Goal: Task Accomplishment & Management: Complete application form

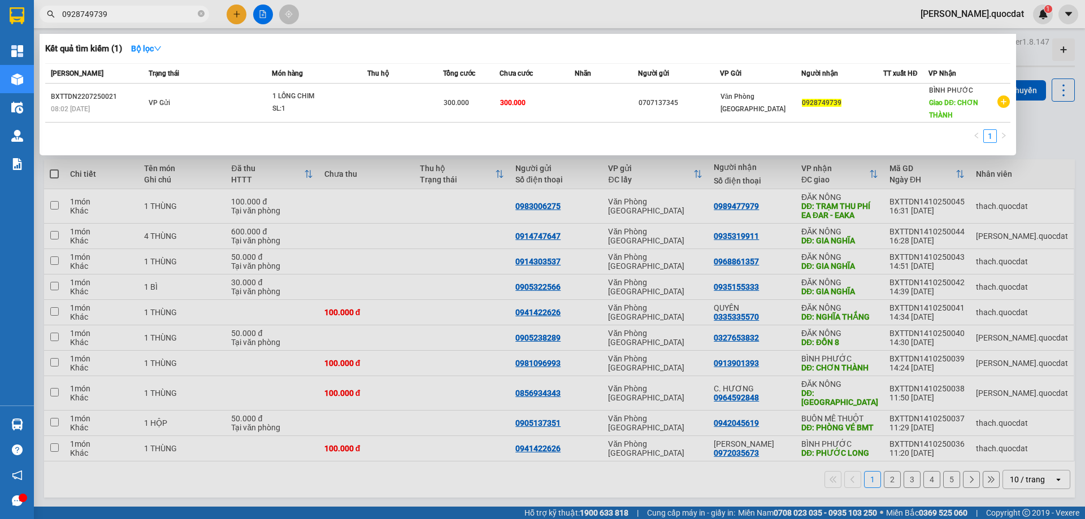
click at [724, 9] on div at bounding box center [542, 259] width 1085 height 519
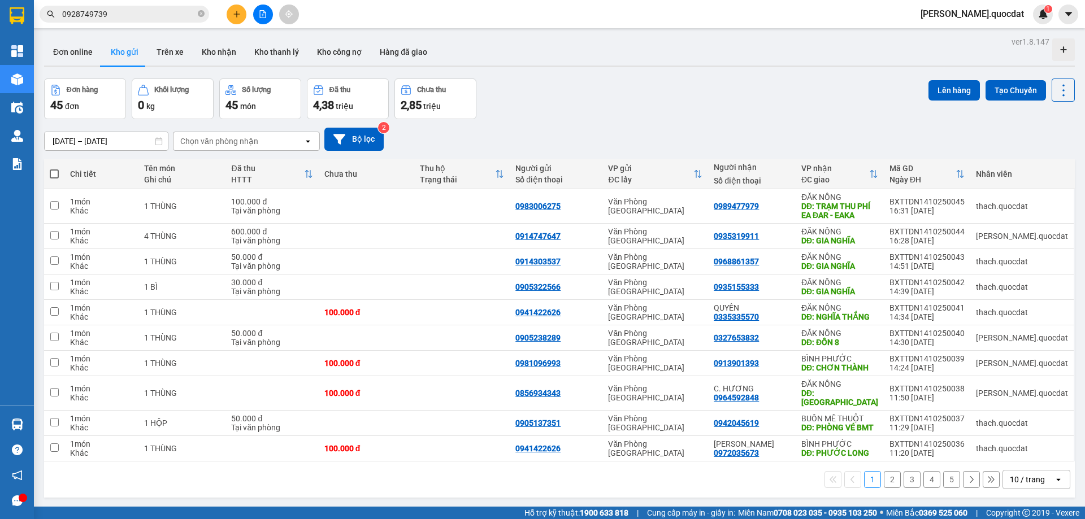
click at [369, 6] on div "Kết quả tìm kiếm ( 1 ) Bộ lọc Mã ĐH Trạng thái Món hàng Thu hộ Tổng cước Chưa c…" at bounding box center [542, 14] width 1085 height 28
click at [113, 132] on input "[DATE] – [DATE]" at bounding box center [106, 141] width 123 height 18
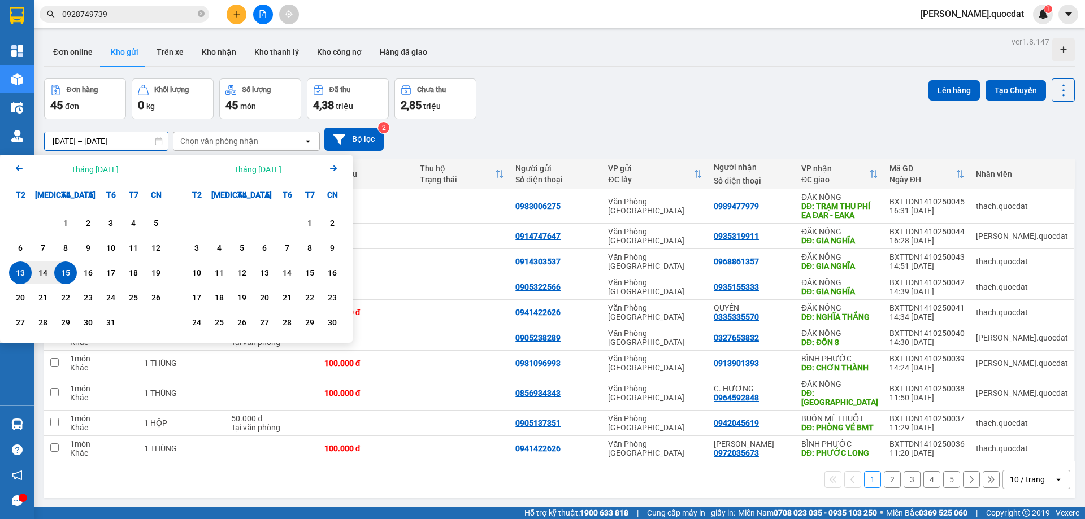
click at [68, 276] on div "15" at bounding box center [66, 273] width 16 height 14
type input "[DATE] – [DATE]"
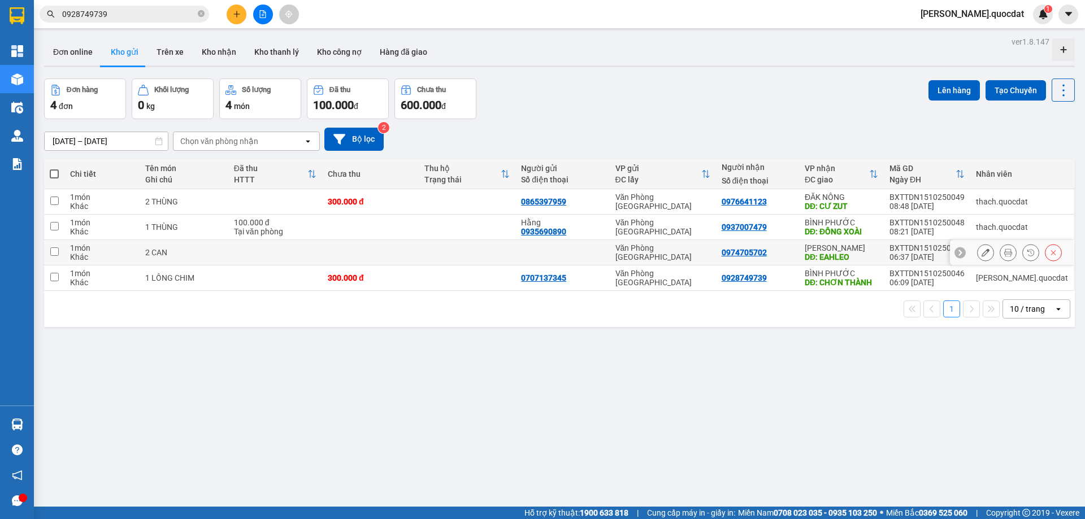
click at [982, 252] on button at bounding box center [985, 253] width 16 height 20
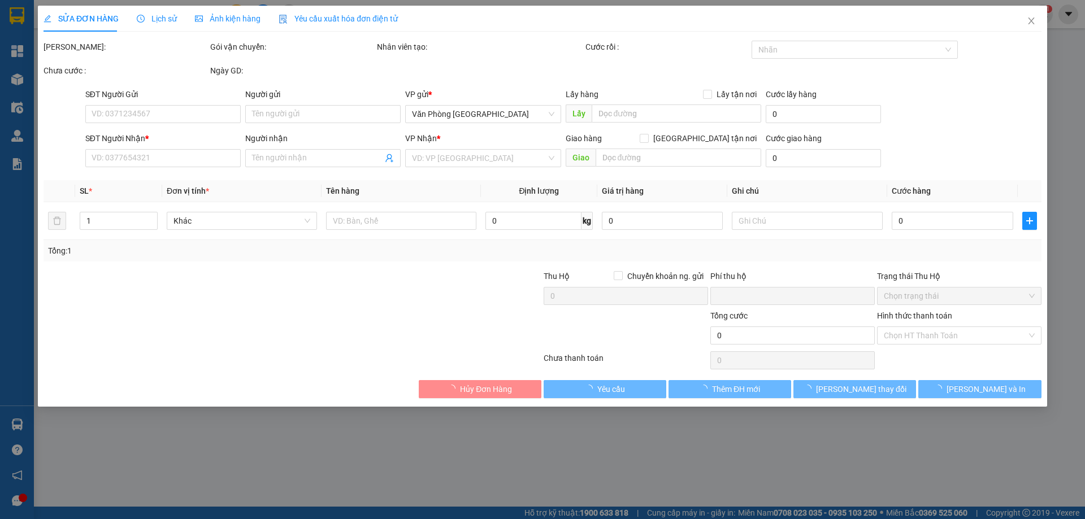
type input "0974705702"
type input "EAHLEO"
type input "0"
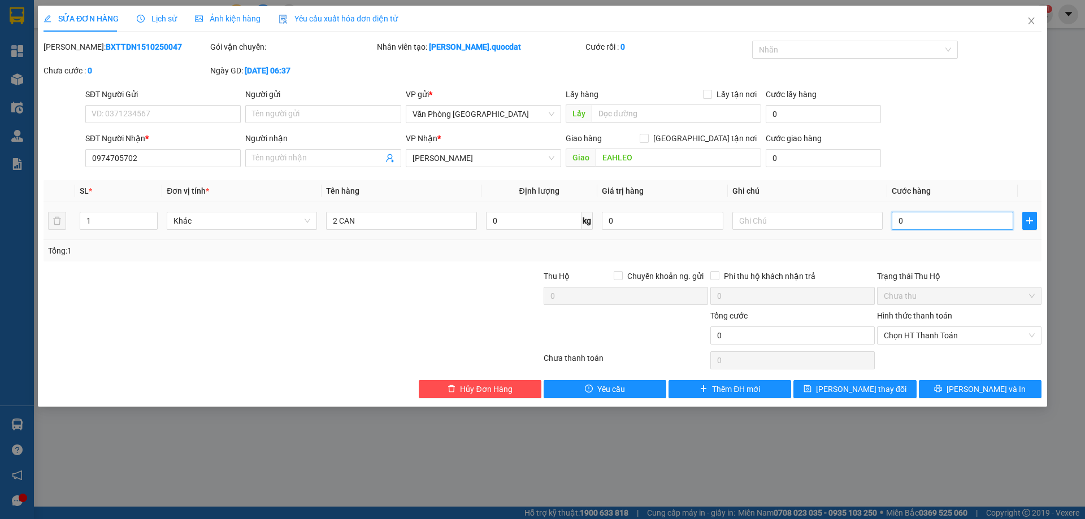
click at [927, 224] on input "0" at bounding box center [952, 221] width 121 height 18
type input "1"
type input "10"
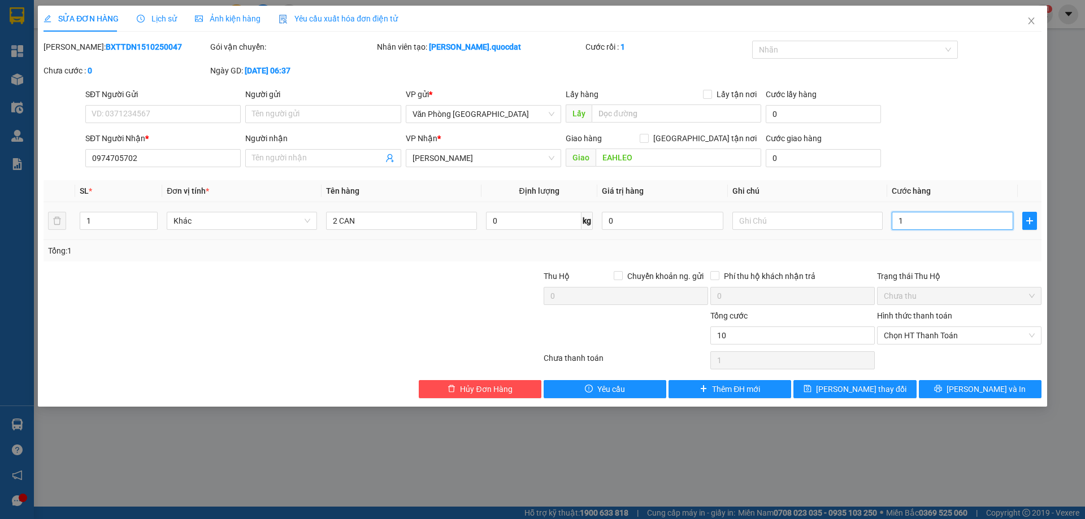
type input "10"
type input "100"
click at [937, 331] on span "Chọn HT Thanh Toán" at bounding box center [959, 335] width 151 height 17
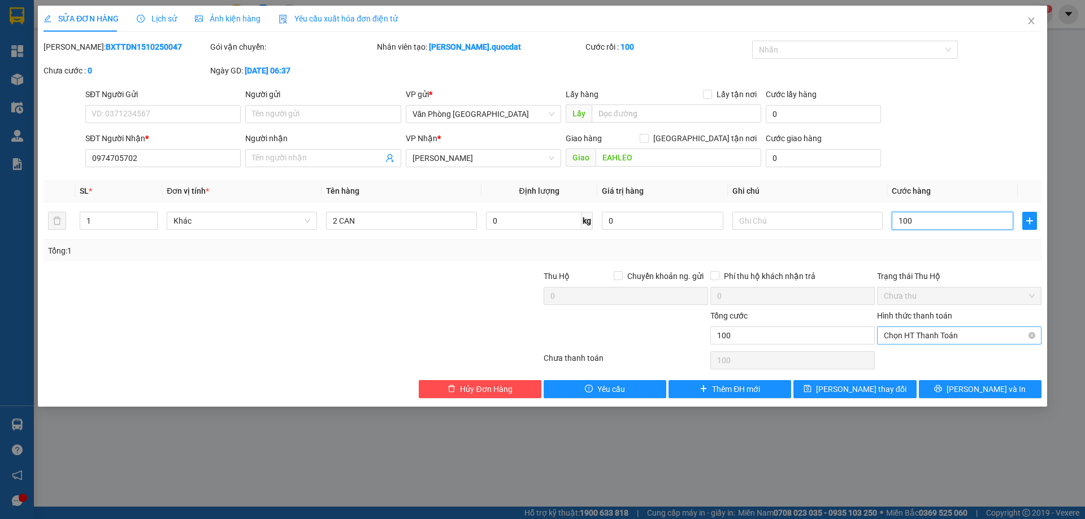
type input "100"
type input "100.000"
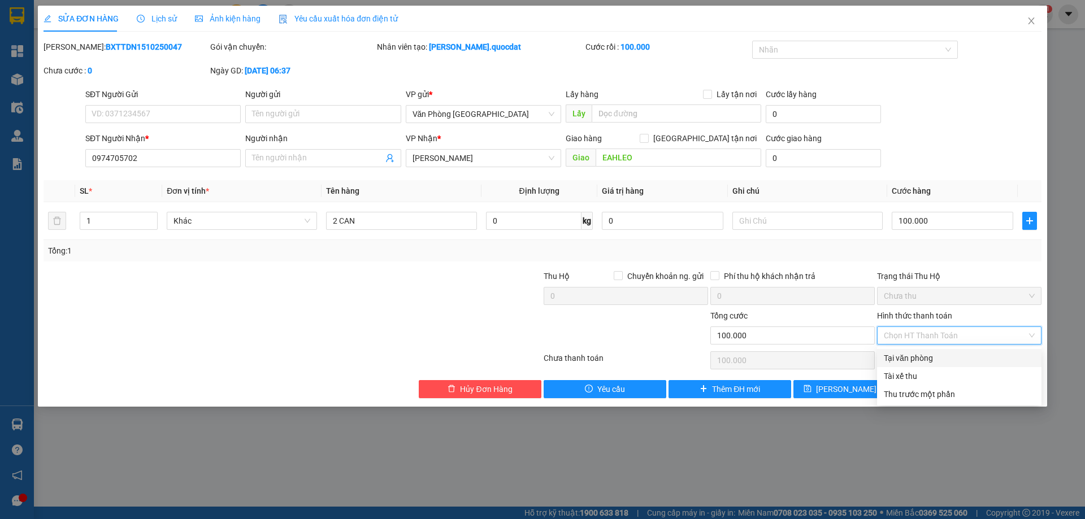
click at [924, 353] on div "Tại văn phòng" at bounding box center [959, 358] width 151 height 12
type input "0"
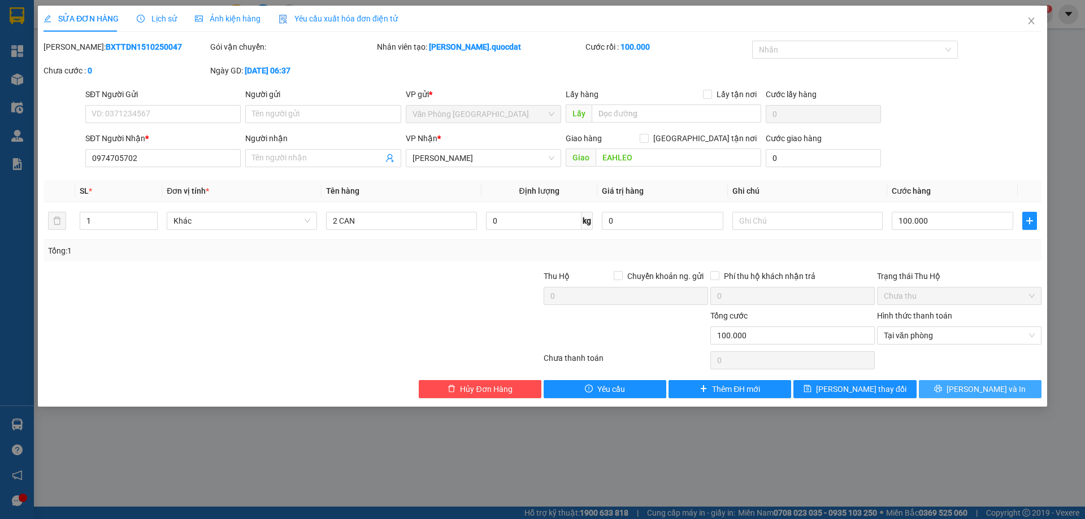
click at [974, 386] on span "[PERSON_NAME] và In" at bounding box center [985, 389] width 79 height 12
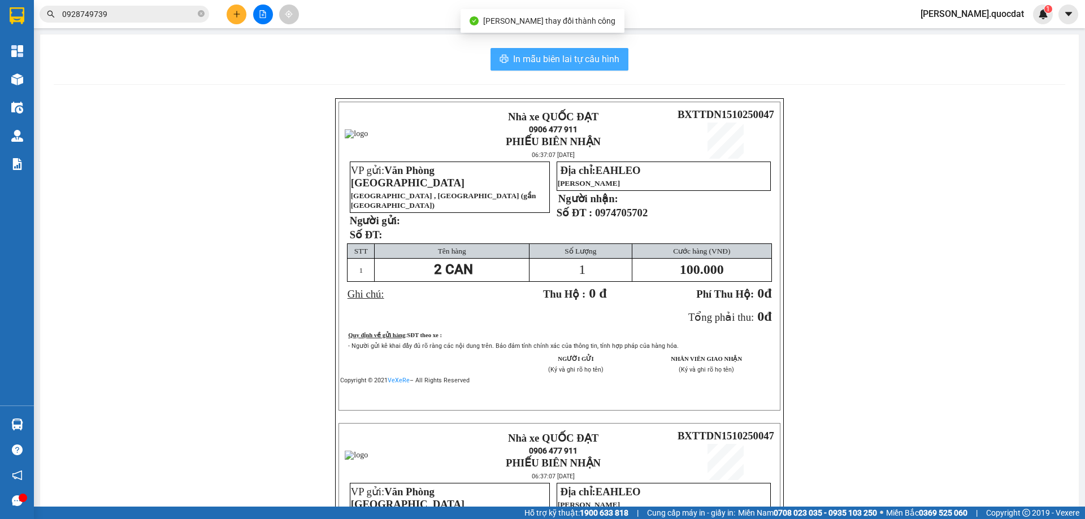
click at [528, 52] on span "In mẫu biên lai tự cấu hình" at bounding box center [566, 59] width 106 height 14
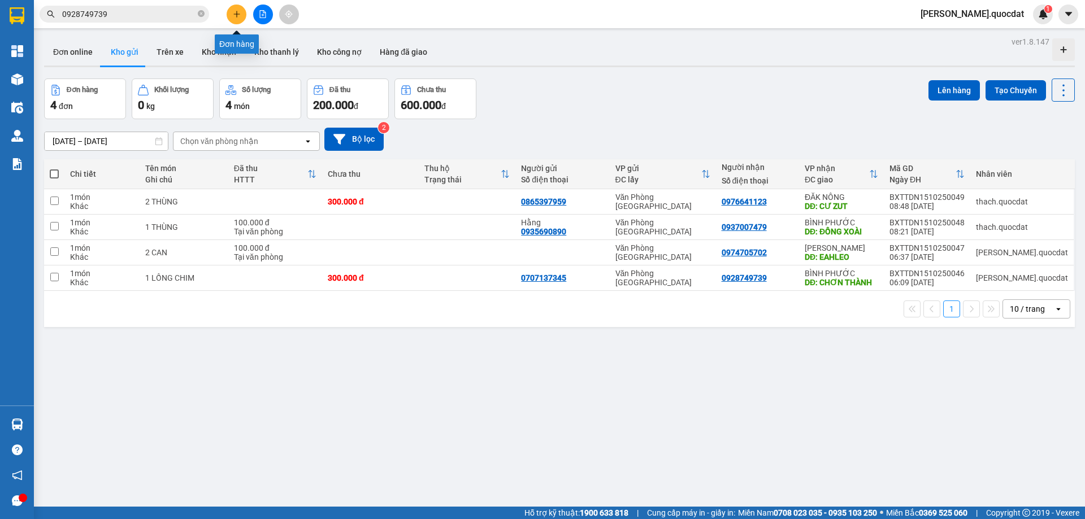
click at [241, 15] on button at bounding box center [237, 15] width 20 height 20
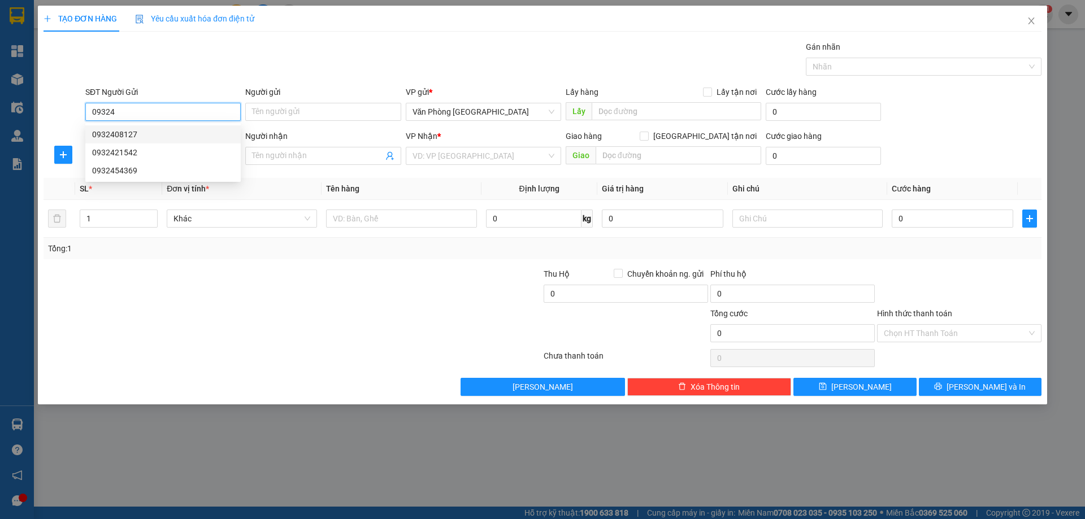
click at [112, 132] on div "0932408127" at bounding box center [163, 134] width 142 height 12
type input "0932408127"
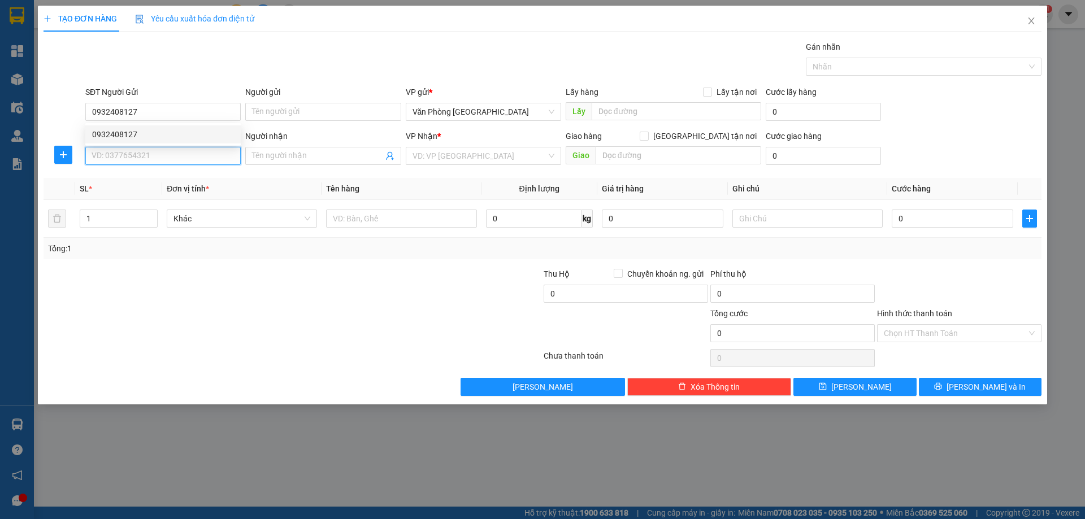
click at [149, 163] on input "SĐT Người Nhận *" at bounding box center [162, 156] width 155 height 18
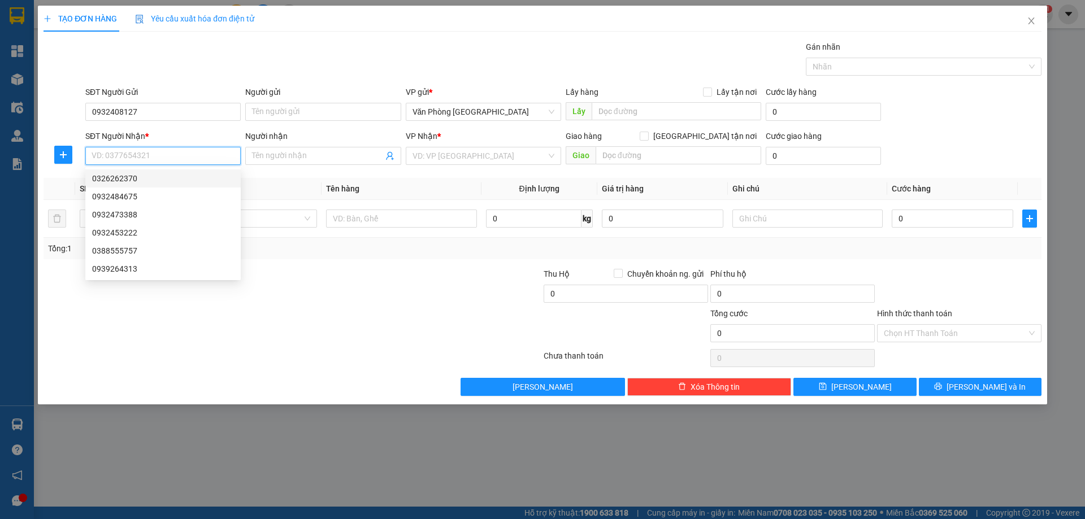
click at [132, 182] on div "0326262370" at bounding box center [163, 178] width 142 height 12
type input "0326262370"
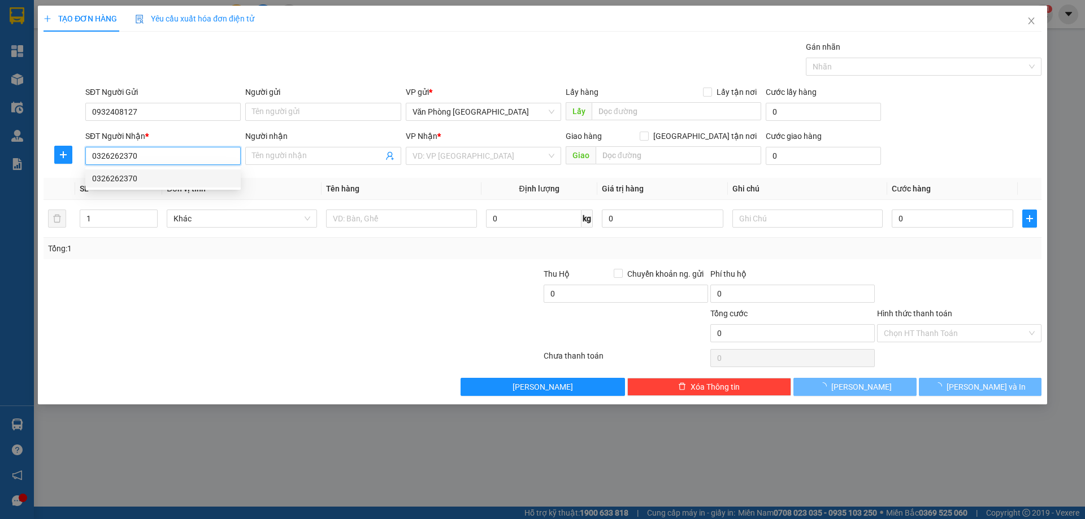
type input "CHƠN THÀNH"
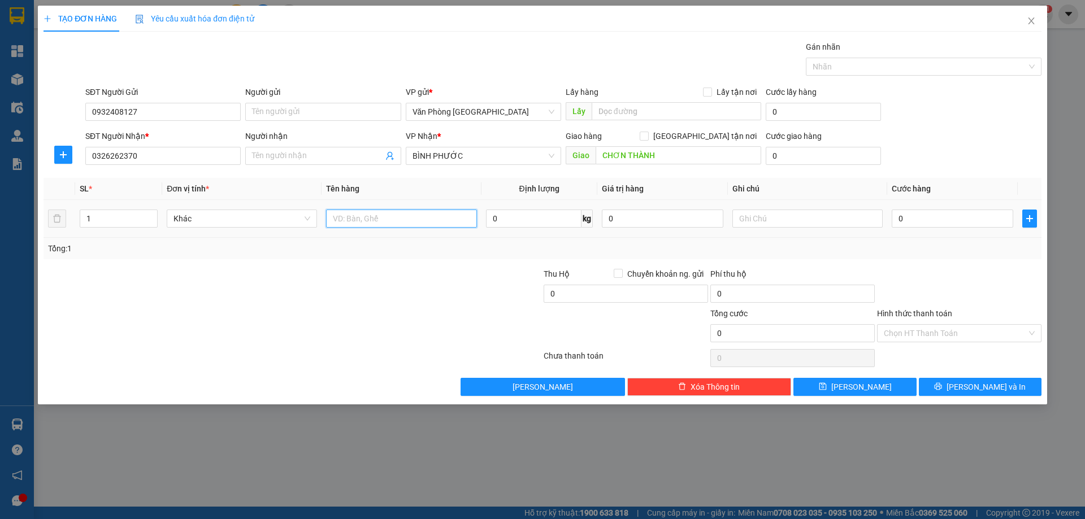
click at [437, 223] on input "text" at bounding box center [401, 219] width 150 height 18
type input "1 KIỆN"
click at [947, 219] on input "0" at bounding box center [952, 219] width 121 height 18
type input "05"
type input "5"
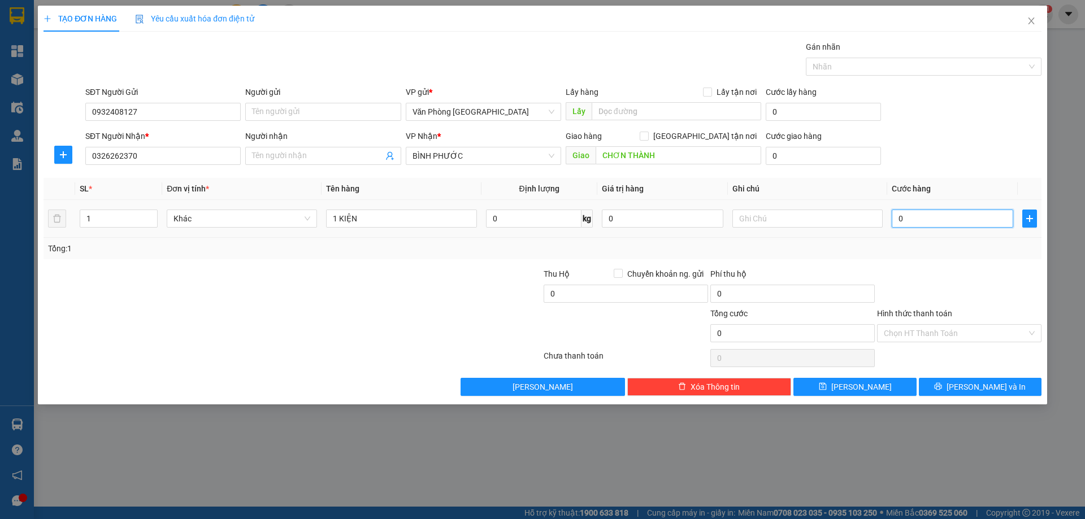
type input "5"
type input "050"
type input "50"
type input "50.000"
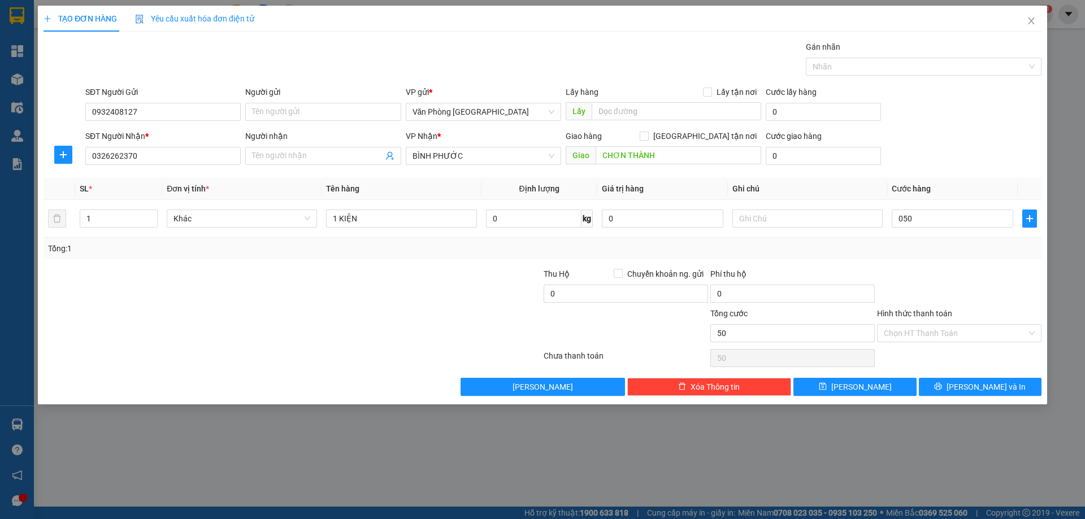
type input "50.000"
click at [947, 272] on div at bounding box center [959, 288] width 167 height 40
click at [948, 380] on button "[PERSON_NAME] và In" at bounding box center [980, 387] width 123 height 18
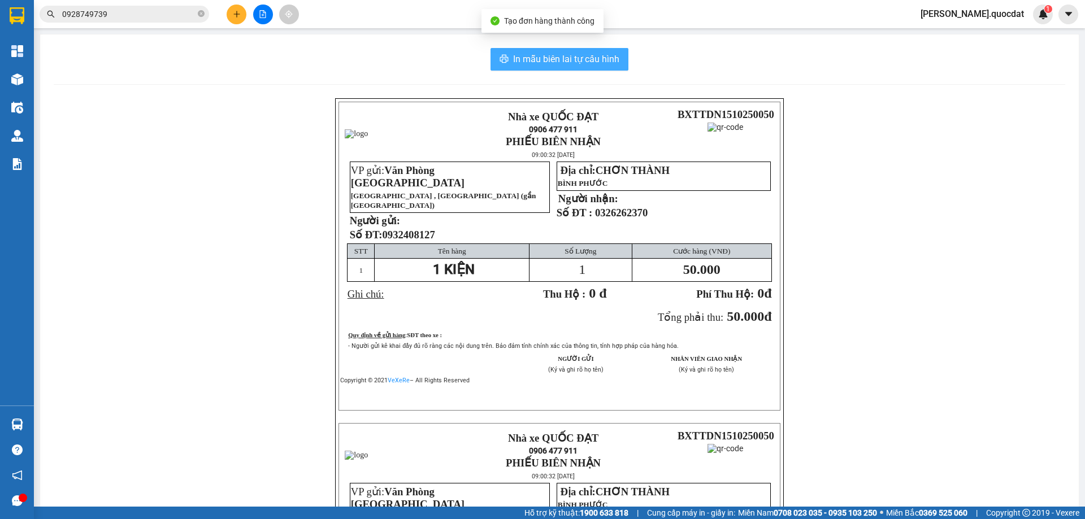
click at [560, 63] on span "In mẫu biên lai tự cấu hình" at bounding box center [566, 59] width 106 height 14
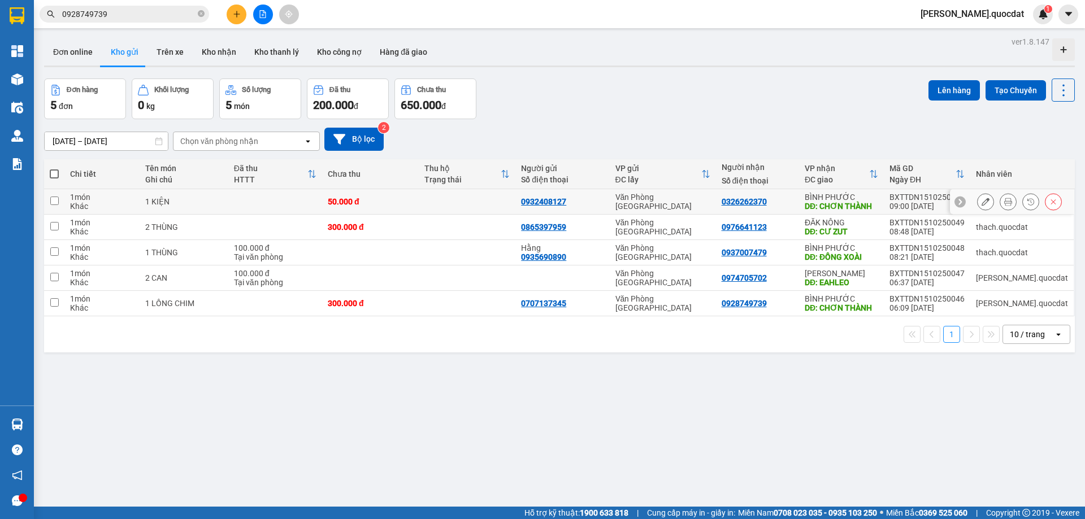
click at [1004, 199] on icon at bounding box center [1008, 202] width 8 height 8
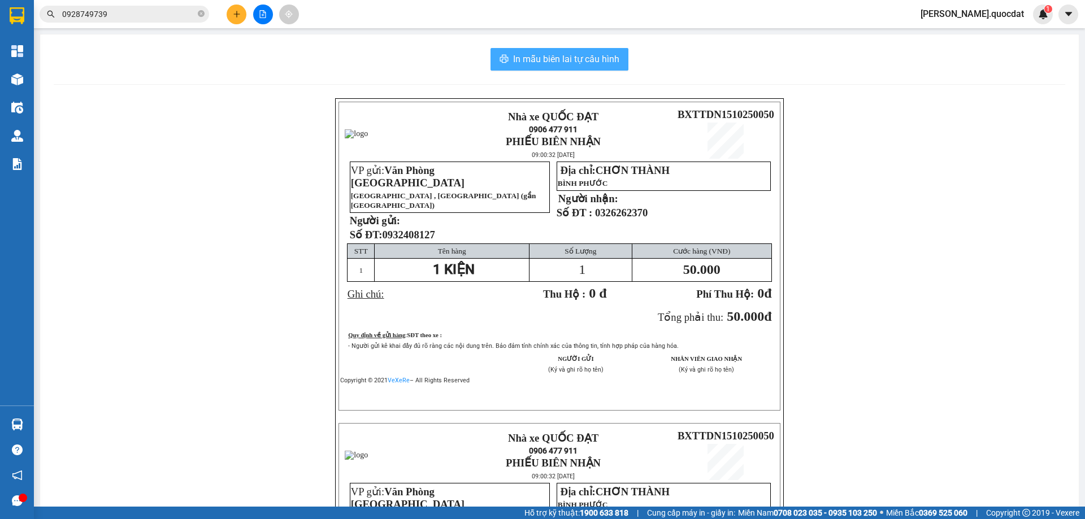
click at [577, 66] on span "In mẫu biên lai tự cấu hình" at bounding box center [566, 59] width 106 height 14
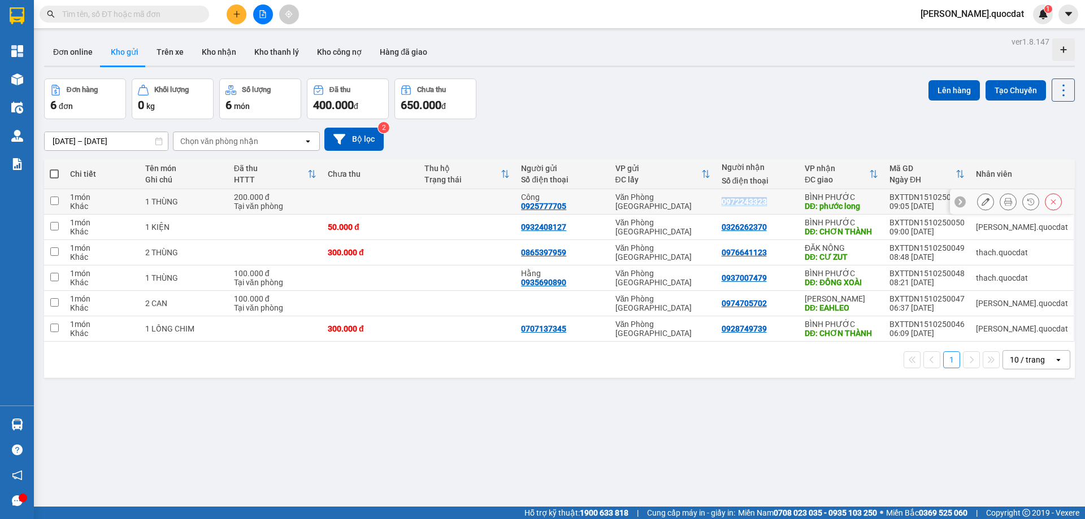
drag, startPoint x: 752, startPoint y: 202, endPoint x: 808, endPoint y: 200, distance: 56.5
click at [799, 200] on td "0972243323" at bounding box center [757, 201] width 83 height 25
checkbox input "true"
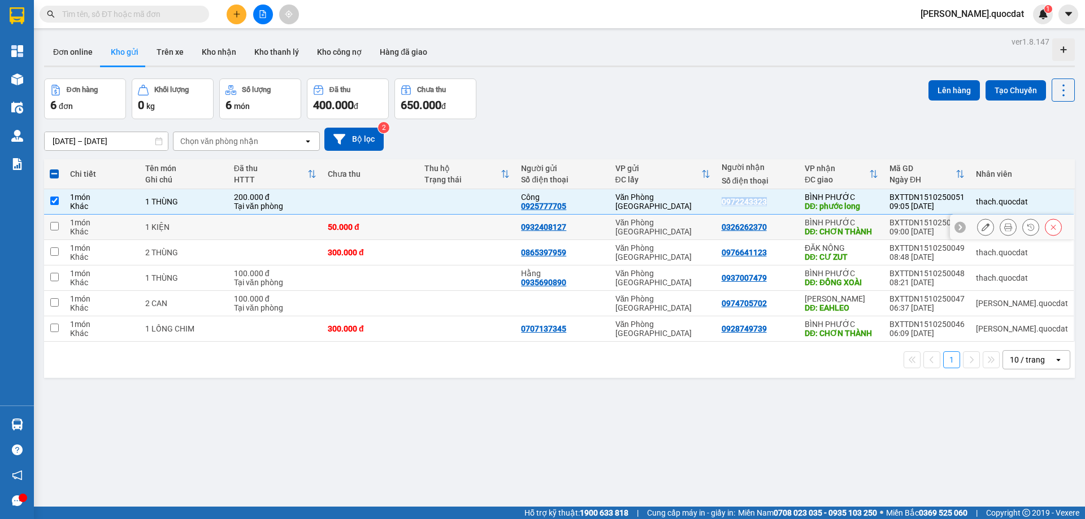
copy div "0972243323"
click at [144, 14] on input "text" at bounding box center [128, 14] width 133 height 12
paste input "0972243323"
type input "0972243323"
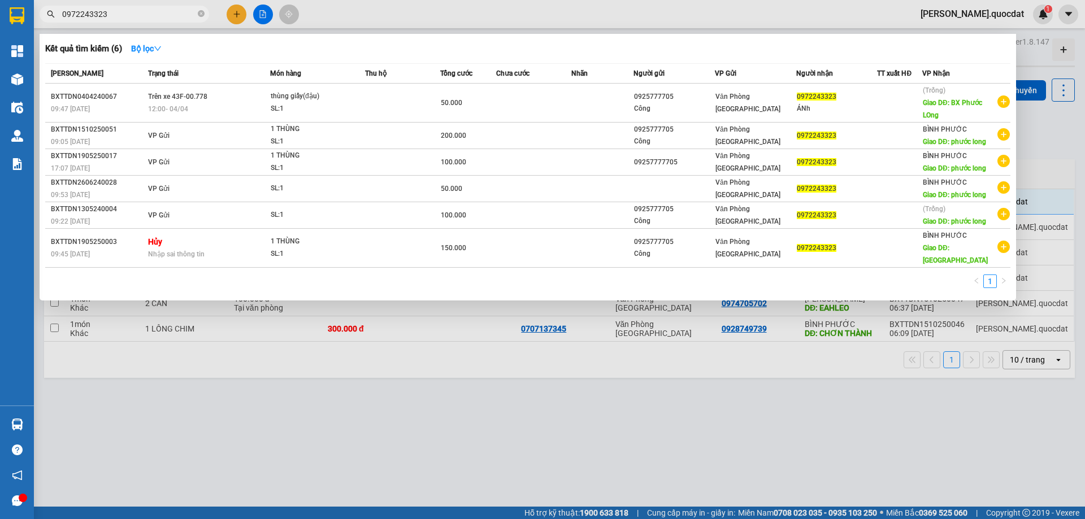
click at [836, 3] on div at bounding box center [542, 259] width 1085 height 519
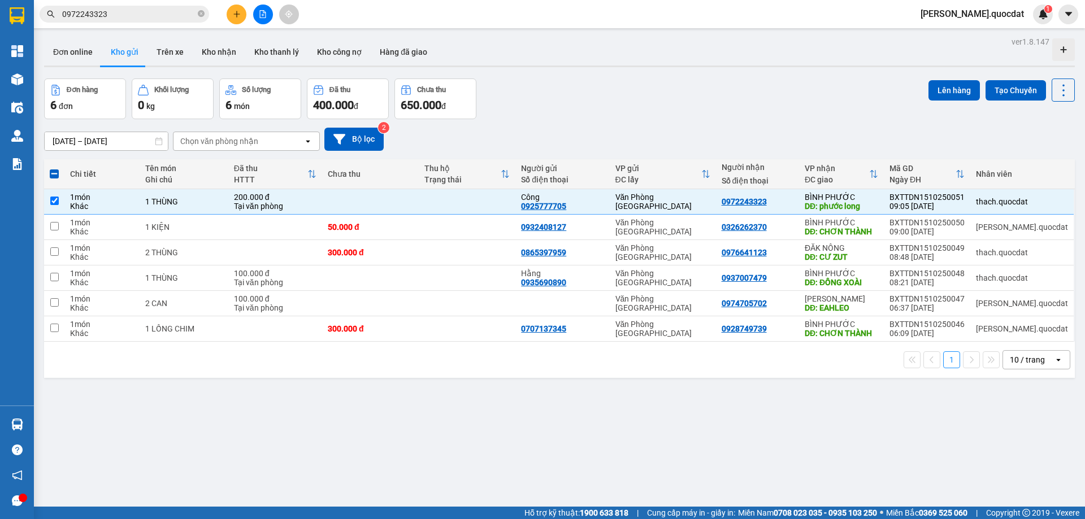
drag, startPoint x: 648, startPoint y: 80, endPoint x: 639, endPoint y: 80, distance: 9.1
click at [645, 80] on div "Đơn hàng 6 đơn Khối lượng 0 kg Số lượng 6 món Đã thu 400.000 đ Chưa thu 650.000…" at bounding box center [559, 99] width 1031 height 41
click at [679, 101] on div "Đơn hàng 6 đơn Khối lượng 0 kg Số lượng 6 món Đã thu 400.000 đ Chưa thu 650.000…" at bounding box center [559, 99] width 1031 height 41
